Goal: Navigation & Orientation: Find specific page/section

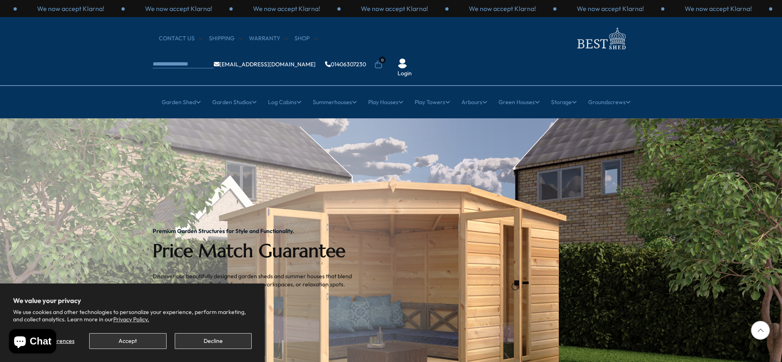
click at [139, 344] on button "Accept" at bounding box center [127, 341] width 77 height 16
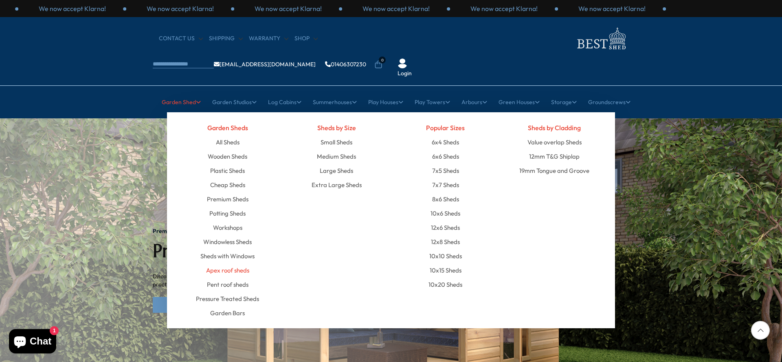
click at [236, 263] on link "Apex roof sheds" at bounding box center [227, 270] width 43 height 14
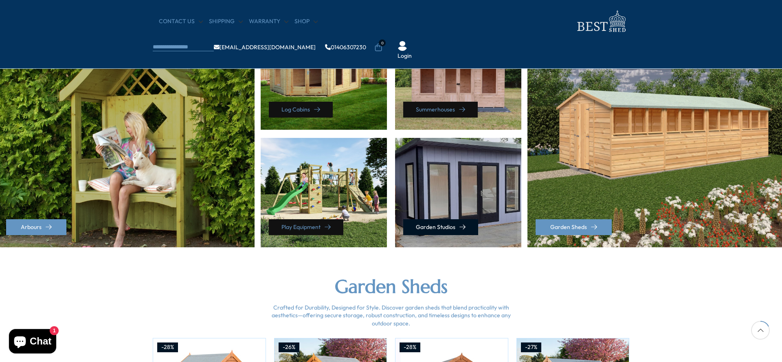
scroll to position [393, 0]
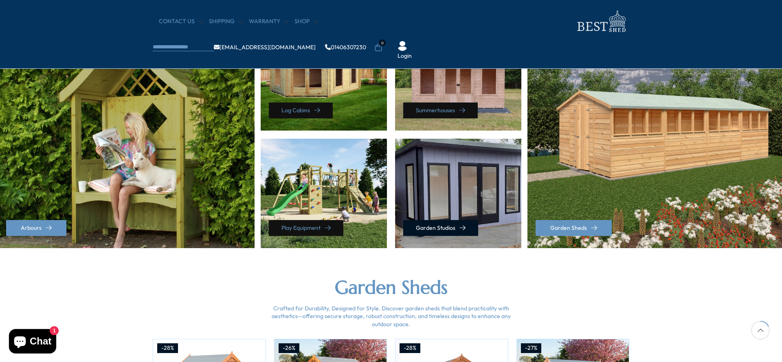
click at [449, 226] on link "Garden Studios" at bounding box center [440, 228] width 75 height 16
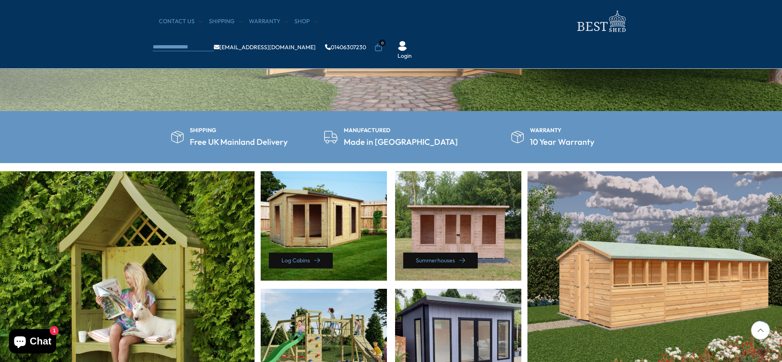
scroll to position [233, 0]
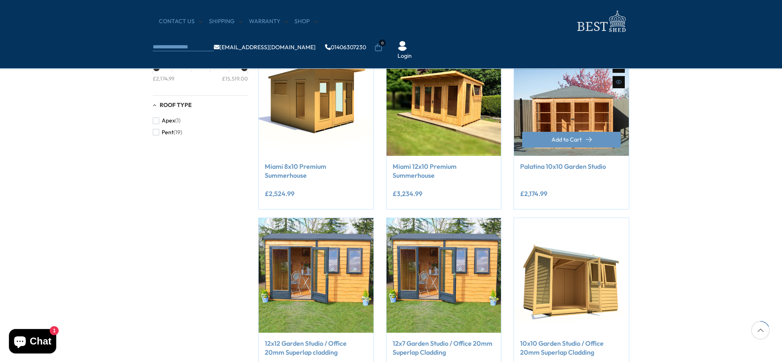
scroll to position [163, 0]
